Goal: Check status: Check status

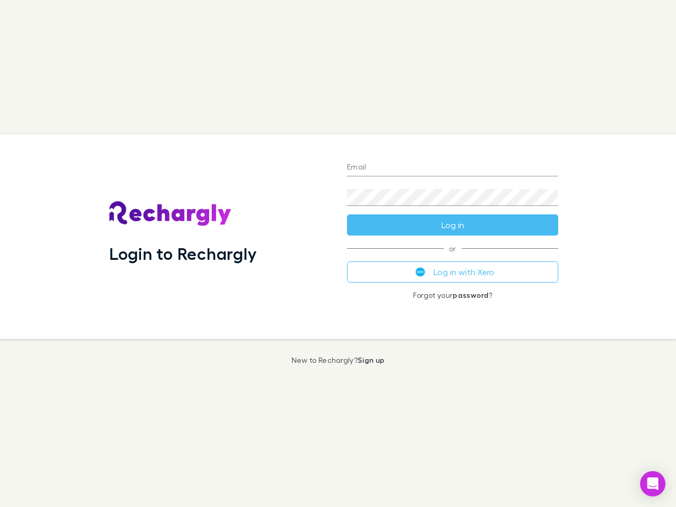
click at [338, 254] on div "Login to Rechargly" at bounding box center [220, 236] width 238 height 205
click at [453, 168] on input "Email" at bounding box center [452, 167] width 211 height 17
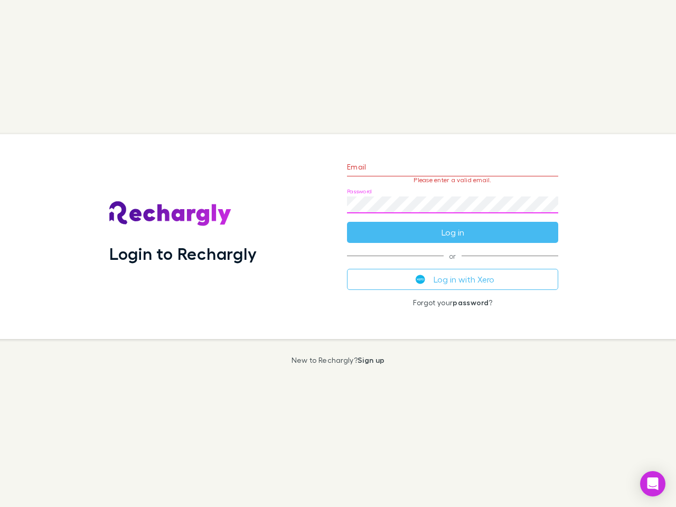
click at [453, 225] on form "Email Please enter a valid email. Password Log in" at bounding box center [452, 197] width 211 height 92
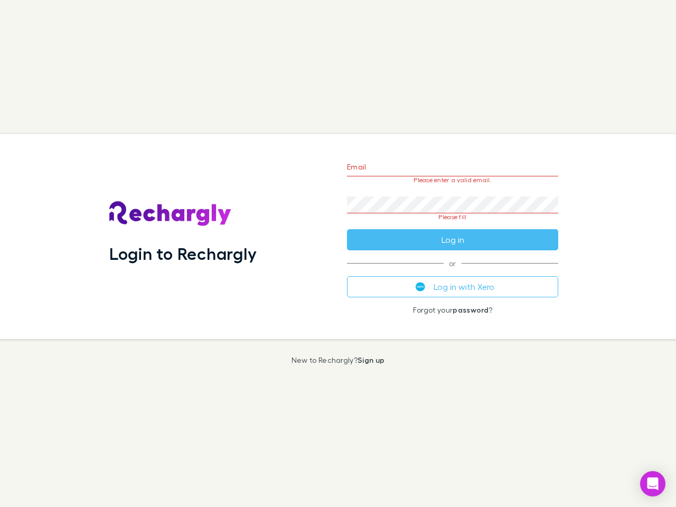
click at [453, 272] on div "Email Please enter a valid email. Password Please fill Log in or Log in with Xe…" at bounding box center [453, 236] width 228 height 205
click at [653, 484] on icon "Open Intercom Messenger" at bounding box center [652, 483] width 11 height 13
